Goal: Task Accomplishment & Management: Manage account settings

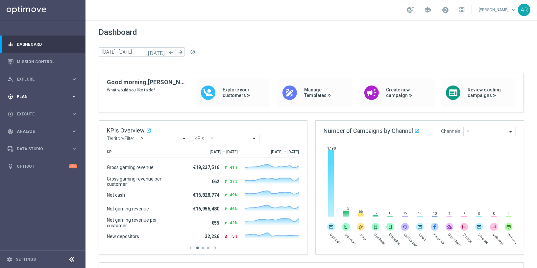
click at [28, 97] on span "Plan" at bounding box center [44, 97] width 54 height 4
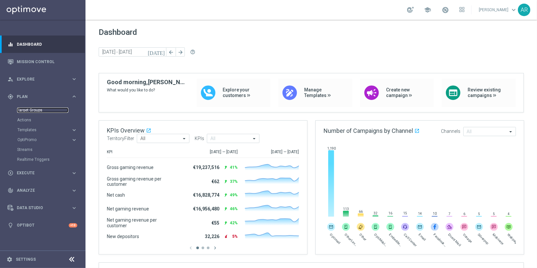
click at [32, 111] on link "Target Groups" at bounding box center [42, 110] width 51 height 5
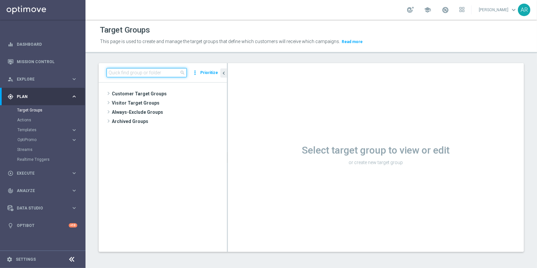
click at [152, 72] on input at bounding box center [147, 72] width 80 height 9
paste input "BR_CAS_VIP_HVC_PlayerIdentification_BigWin_TARGET"
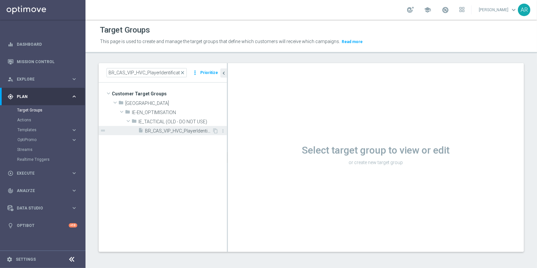
click at [179, 128] on span "BR_CAS_VIP_HVC_PlayerIdentification_BigWin_TARGET" at bounding box center [178, 131] width 67 height 6
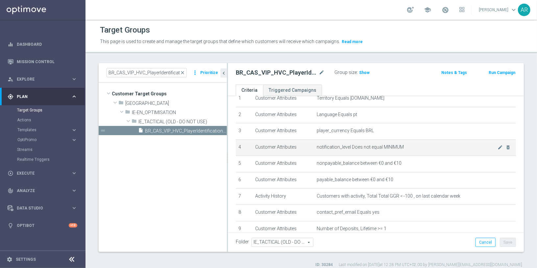
scroll to position [101, 0]
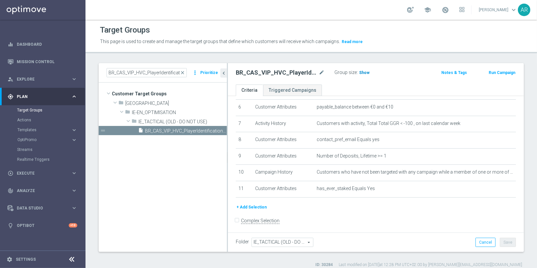
click at [363, 72] on span "Show" at bounding box center [364, 72] width 11 height 5
click at [361, 73] on span "16" at bounding box center [362, 73] width 6 height 6
click at [158, 73] on input "BR_CAS_VIP_HVC_PlayerIdentification_BigWin_TARGET" at bounding box center [147, 72] width 80 height 9
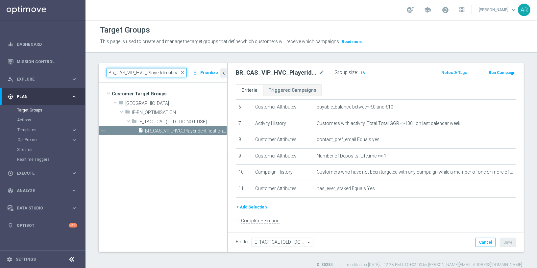
paste input "Loss_BigDeps"
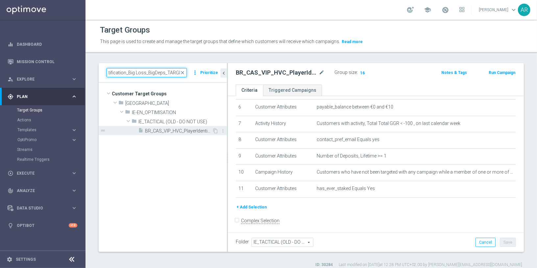
type input "BR_CAS_VIP_HVC_PlayerIdentification_Big Loss_BigDeps_TARGET"
click at [178, 131] on span "BR_CAS_VIP_HVC_PlayerIdentification_Big Loss_BigDeps_TARGET" at bounding box center [178, 131] width 67 height 6
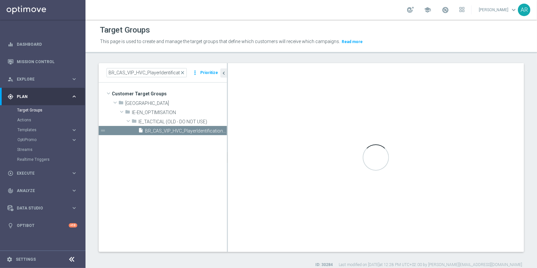
checkbox input "true"
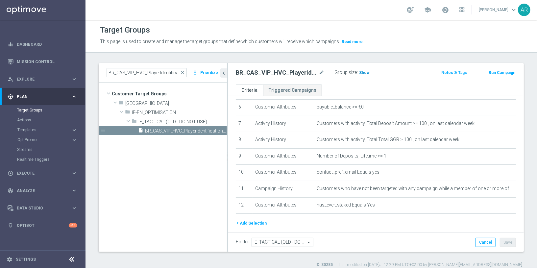
click at [363, 73] on span "Show" at bounding box center [364, 72] width 11 height 5
click at [362, 71] on span "79" at bounding box center [362, 73] width 6 height 6
click at [185, 73] on span "close" at bounding box center [182, 72] width 5 height 5
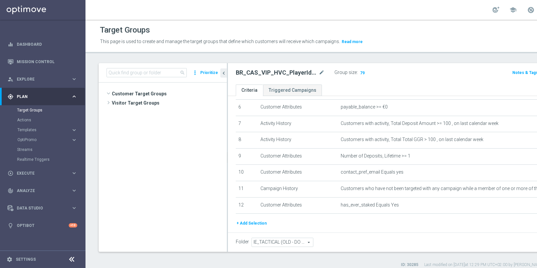
scroll to position [471, 0]
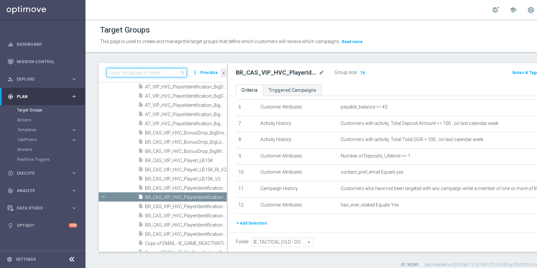
click at [150, 70] on input at bounding box center [147, 72] width 80 height 9
paste input "BR_CAS_VIP_HVC_PlayerIdentification_BigDrop_TARGET"
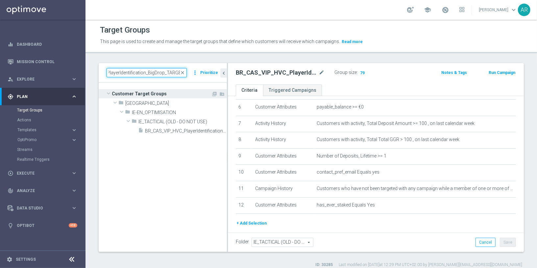
scroll to position [0, 0]
type input "BR_CAS_VIP_HVC_PlayerIdentification_BigDrop_TARGET"
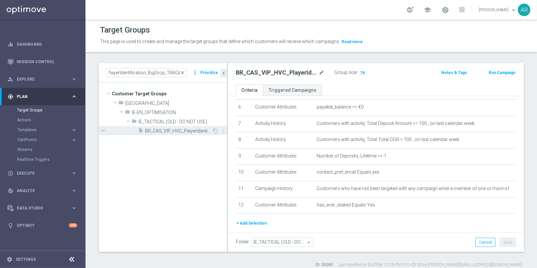
click at [198, 132] on span "BR_CAS_VIP_HVC_PlayerIdentification_BigDrop_TARGET" at bounding box center [178, 131] width 67 height 6
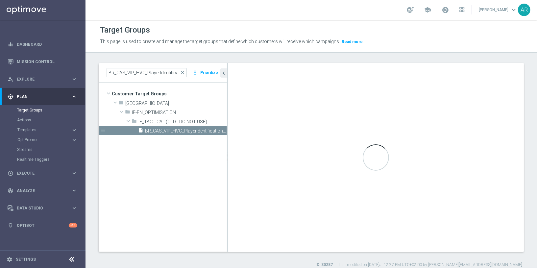
checkbox input "false"
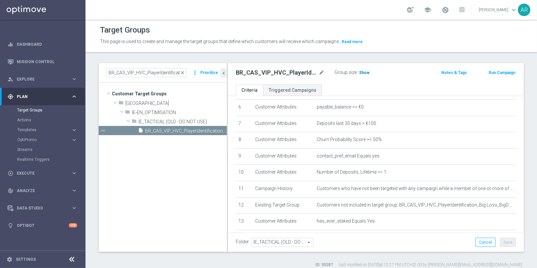
click at [363, 73] on span "Show" at bounding box center [364, 72] width 11 height 5
click at [362, 72] on span "62" at bounding box center [362, 73] width 6 height 6
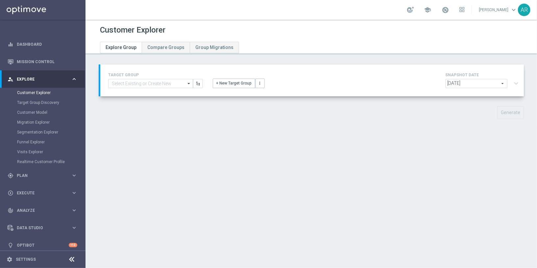
type input "BR_CAS_VIP_HVC_PlayerIdentification_BigWin_TARGET"
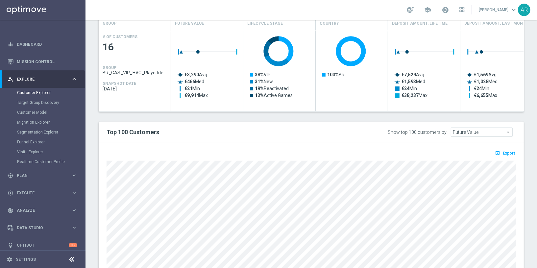
scroll to position [295, 0]
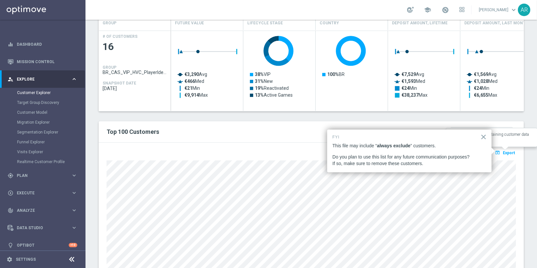
click at [508, 151] on span "Export" at bounding box center [509, 153] width 12 height 5
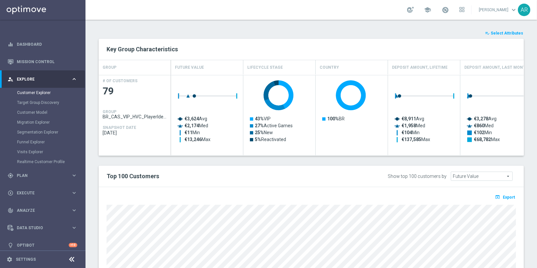
scroll to position [251, 0]
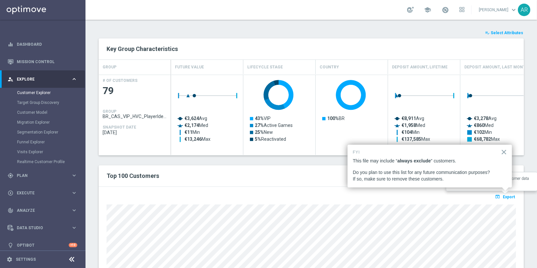
click at [507, 195] on span "Export" at bounding box center [509, 197] width 12 height 5
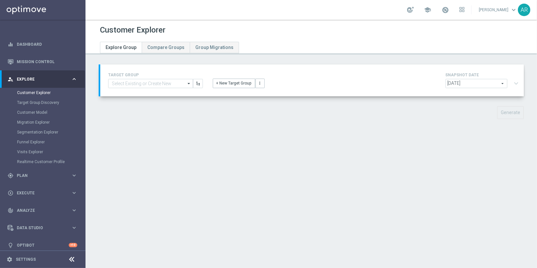
type input "BR_CAS_VIP_HVC_PlayerIdentification_BigDrop_TARGET"
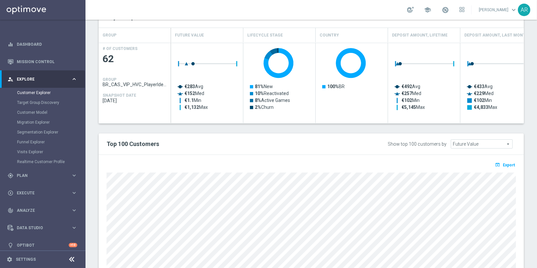
scroll to position [297, 0]
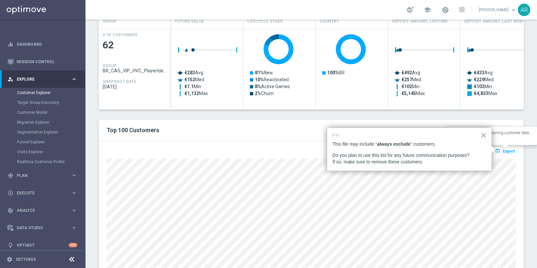
click at [506, 149] on span "Export" at bounding box center [509, 151] width 12 height 5
